Goal: Transaction & Acquisition: Purchase product/service

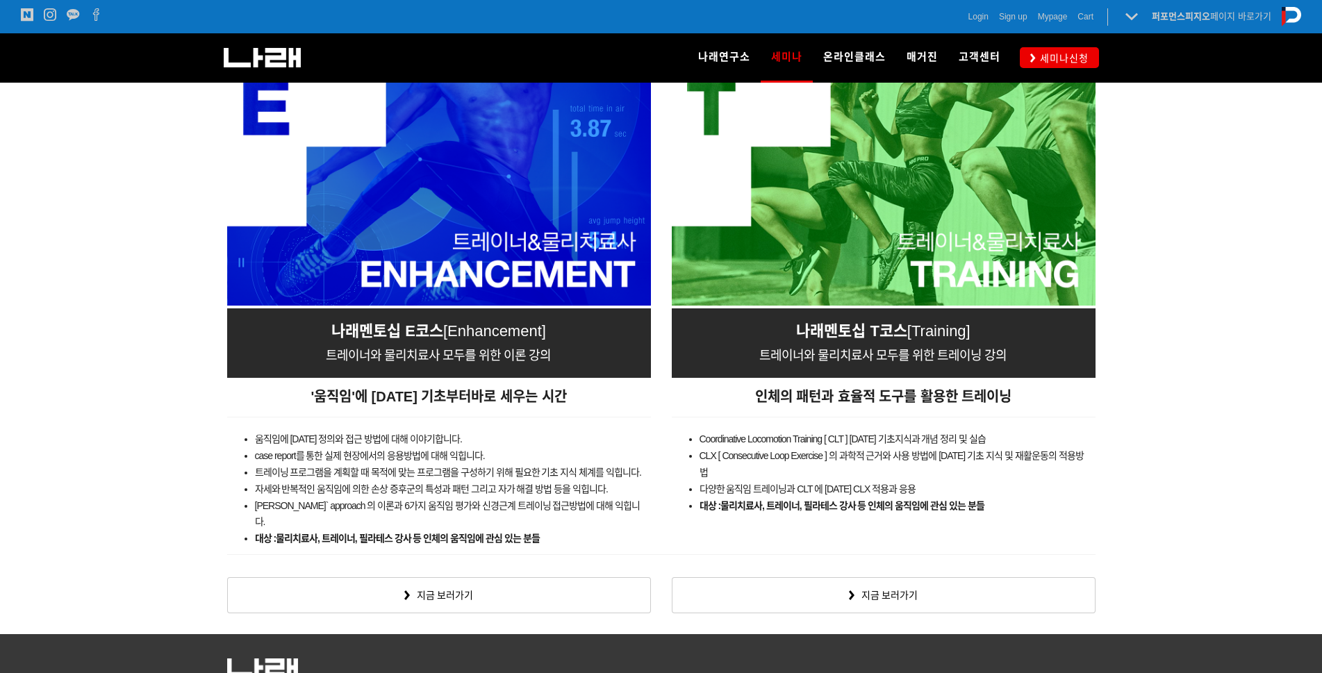
scroll to position [2223, 0]
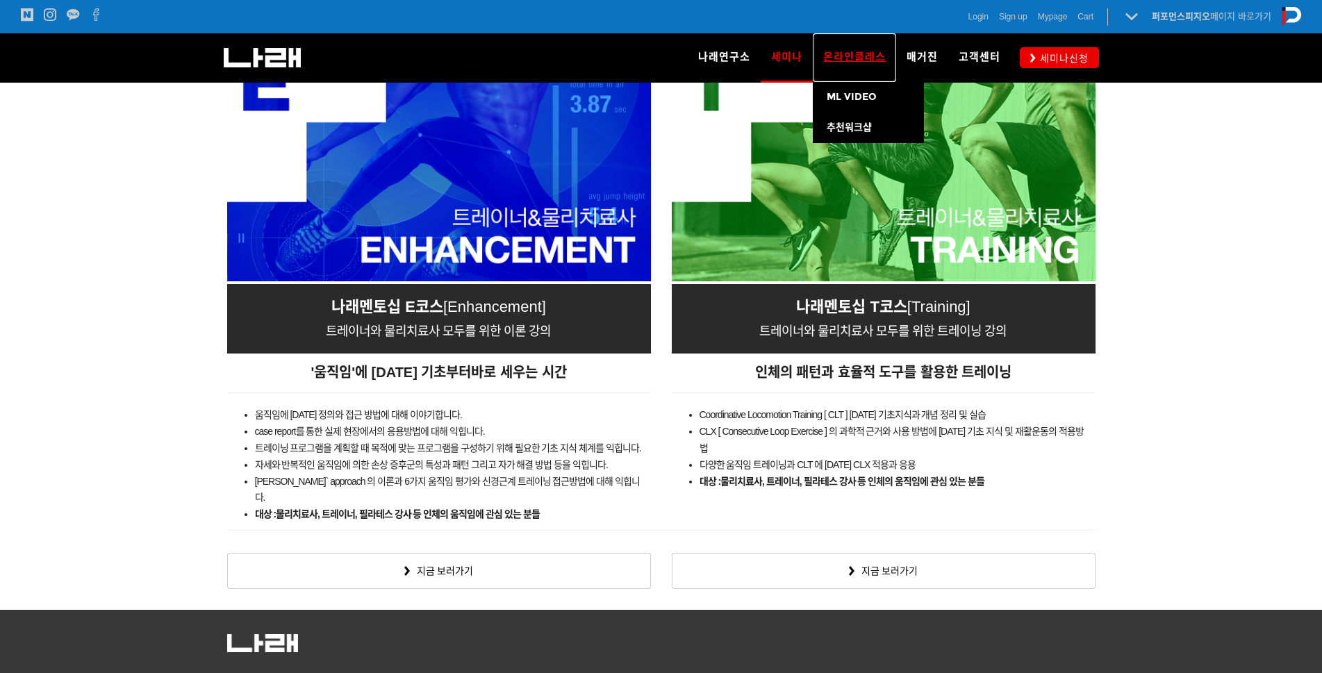
click at [843, 55] on span "온라인클래스" at bounding box center [854, 57] width 63 height 13
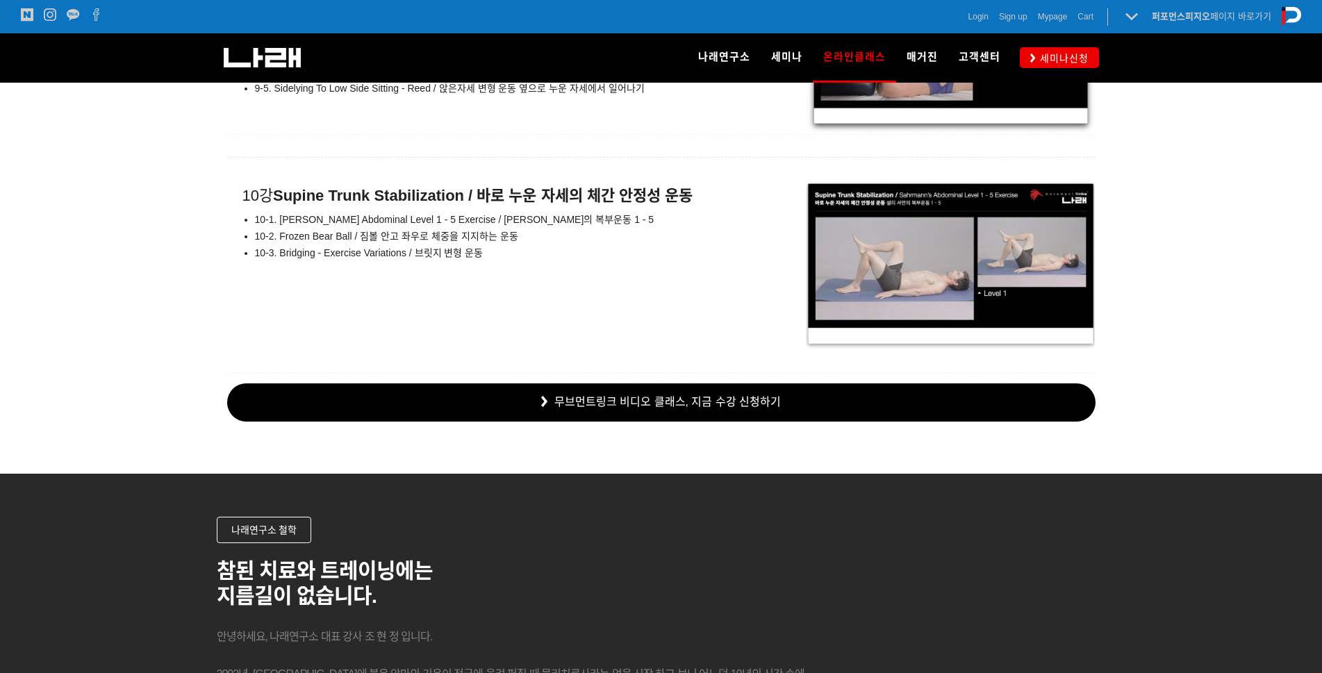
scroll to position [10002, 0]
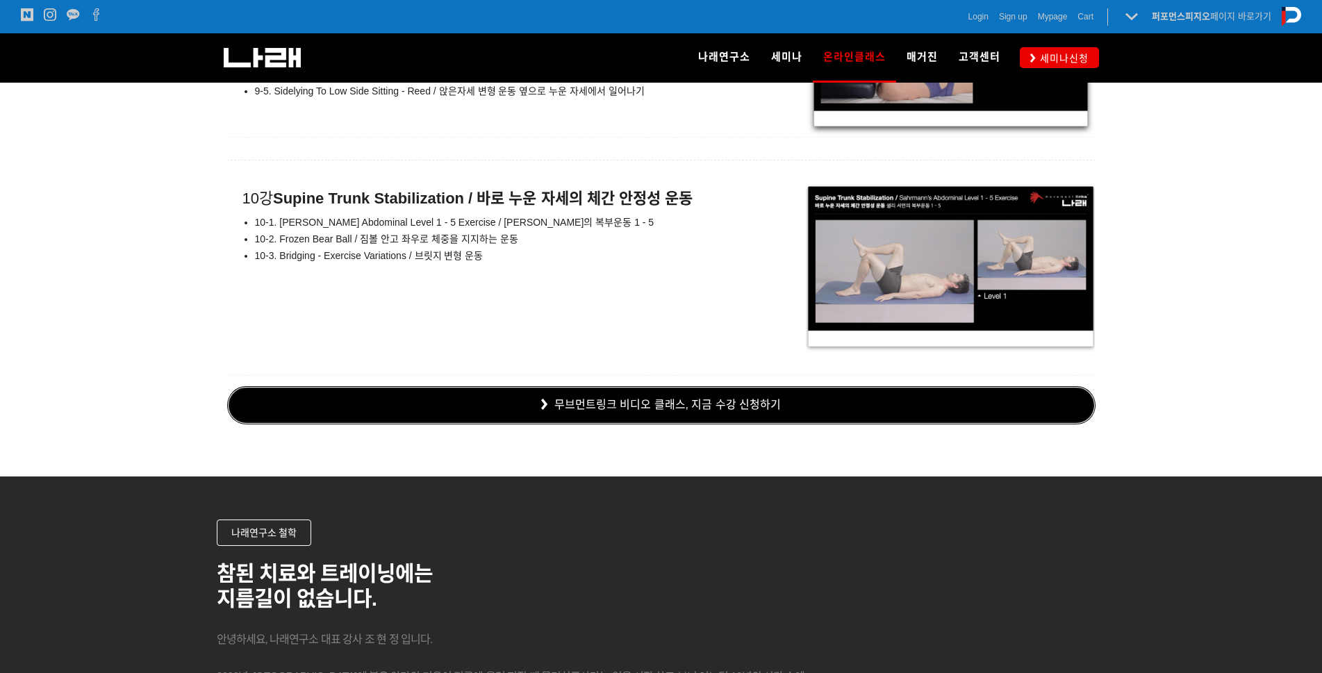
click at [663, 402] on link "무브먼트링크 비디오 클래스, 지금 수강 신청하기" at bounding box center [661, 405] width 868 height 38
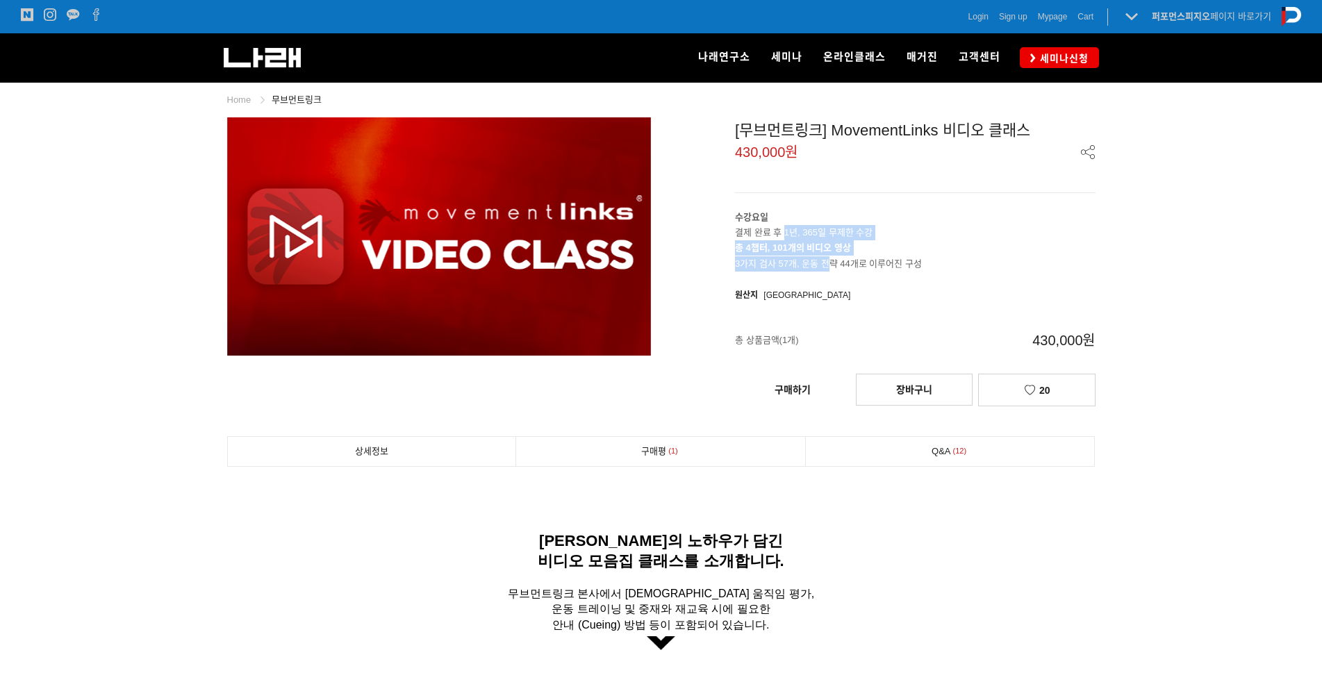
drag, startPoint x: 785, startPoint y: 232, endPoint x: 830, endPoint y: 257, distance: 51.6
click at [830, 257] on div "수강요일 결제 완료 후 1년, 365일 무제한 수강 총 4챕터, 101개의 비디오 영상 3가지 검사 57개, 운동 전략 44개로 이루어진 구성" at bounding box center [915, 240] width 361 height 61
click at [836, 265] on p "총 4챕터, 101개의 비디오 영상 3가지 검사 57개, 운동 전략 44개로 이루어진 구성" at bounding box center [915, 255] width 361 height 31
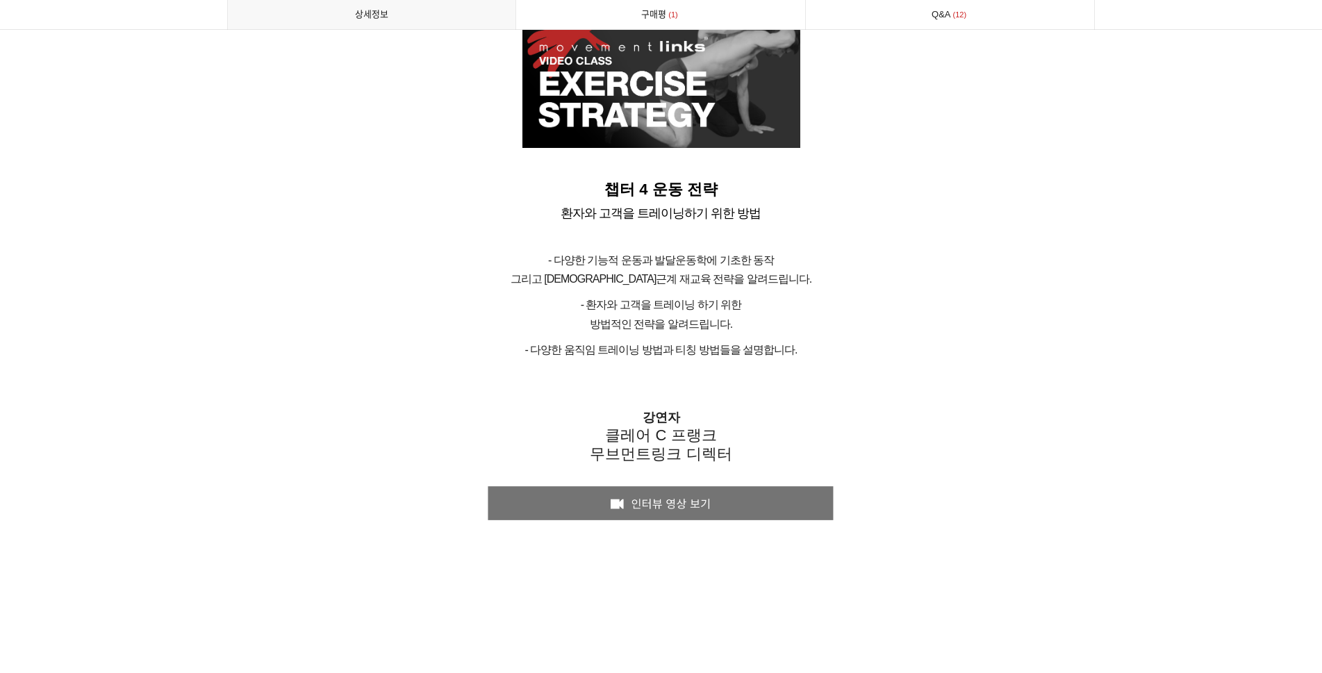
scroll to position [5140, 0]
